Goal: Book appointment/travel/reservation

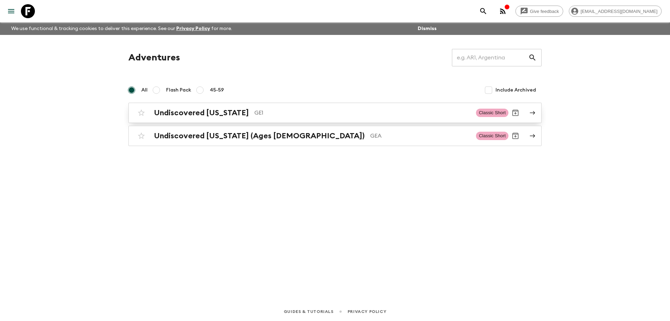
click at [195, 122] on link "Undiscovered [US_STATE] GE1 Classic Short" at bounding box center [334, 113] width 413 height 20
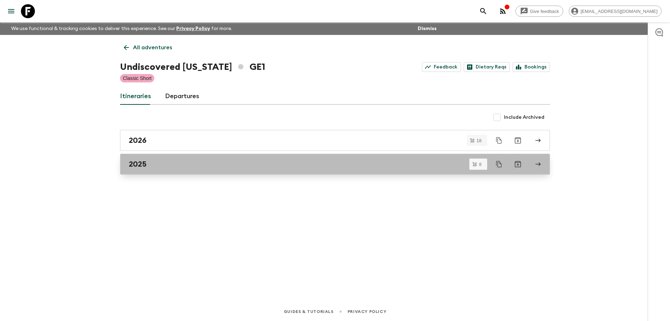
click at [188, 163] on div "2025" at bounding box center [328, 163] width 399 height 9
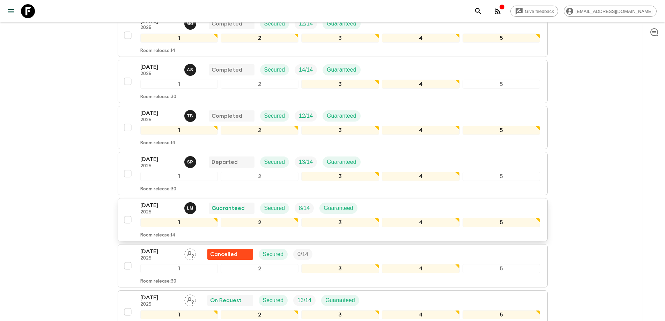
scroll to position [140, 0]
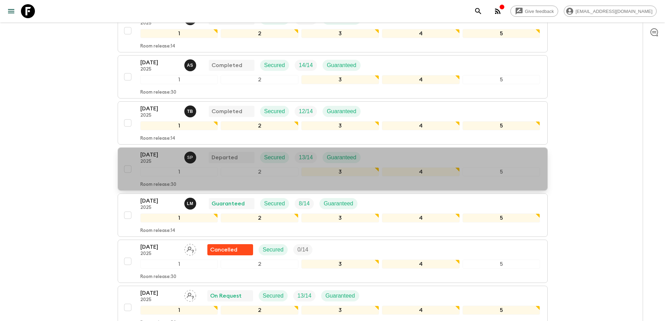
click at [170, 150] on p "[DATE]" at bounding box center [159, 154] width 38 height 8
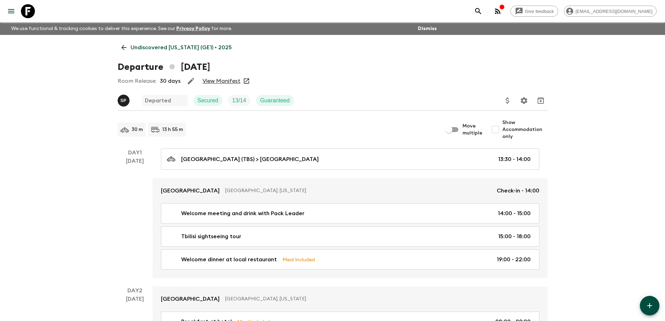
click at [230, 81] on link "View Manifest" at bounding box center [221, 80] width 38 height 7
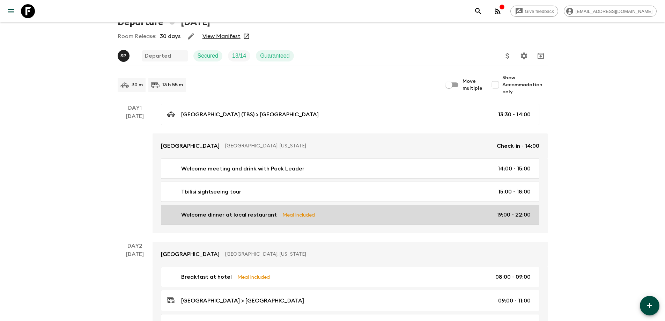
scroll to position [105, 0]
